Goal: Navigation & Orientation: Find specific page/section

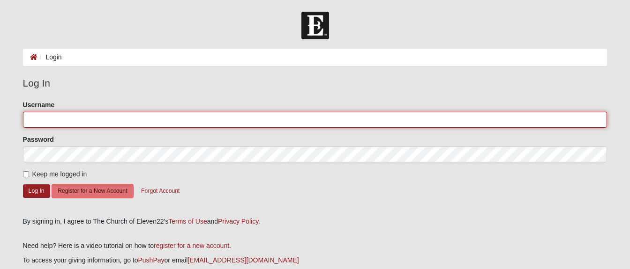
click at [34, 120] on input "Username" at bounding box center [315, 120] width 584 height 16
type input "[EMAIL_ADDRESS][DOMAIN_NAME]"
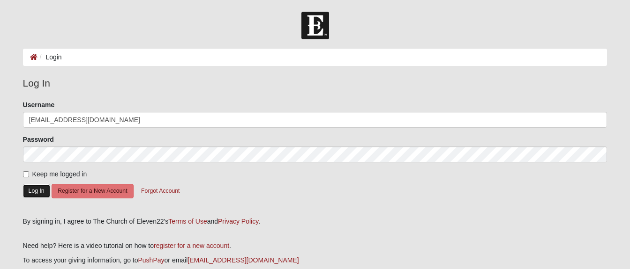
click at [36, 192] on button "Log In" at bounding box center [36, 192] width 27 height 14
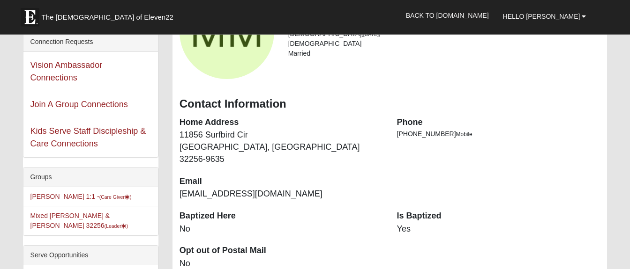
scroll to position [66, 0]
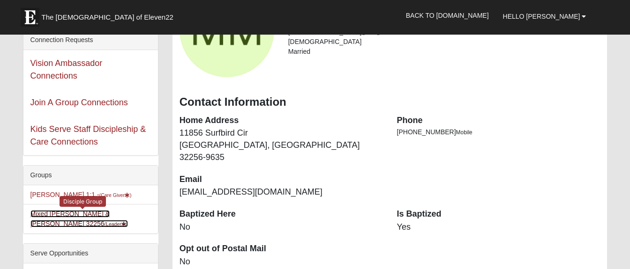
click at [88, 213] on link "Mixed [PERSON_NAME] & [PERSON_NAME] 32256 (Leader )" at bounding box center [79, 218] width 98 height 17
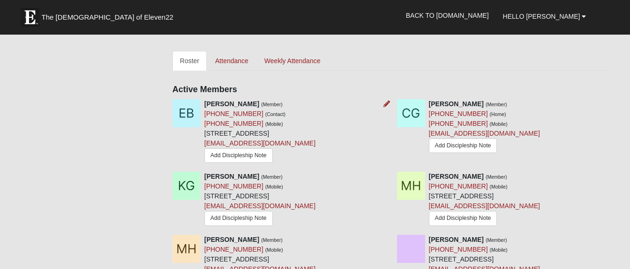
scroll to position [361, 0]
